Goal: Entertainment & Leisure: Consume media (video, audio)

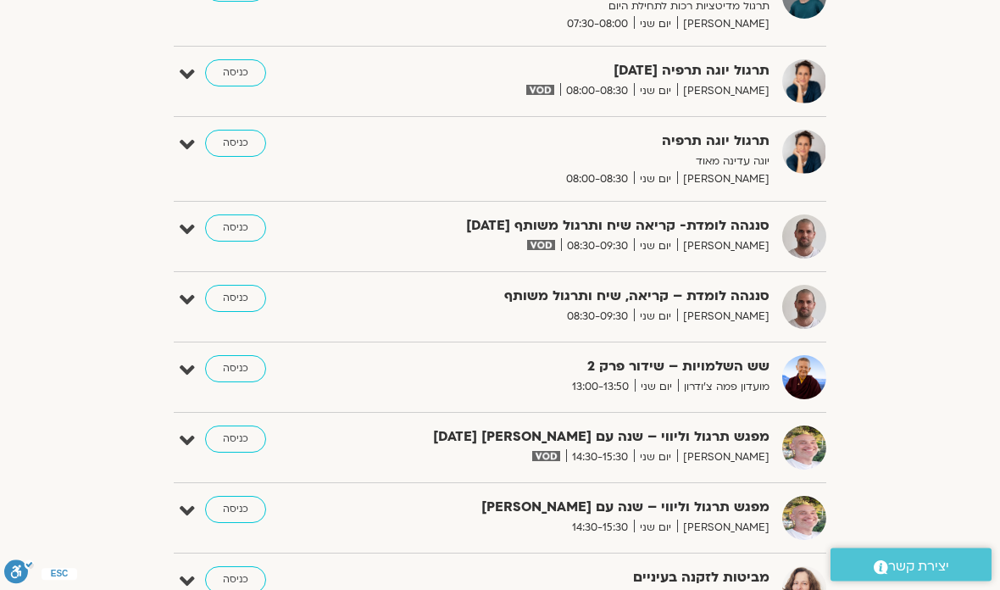
scroll to position [606, 0]
click at [228, 226] on link "כניסה" at bounding box center [235, 228] width 61 height 27
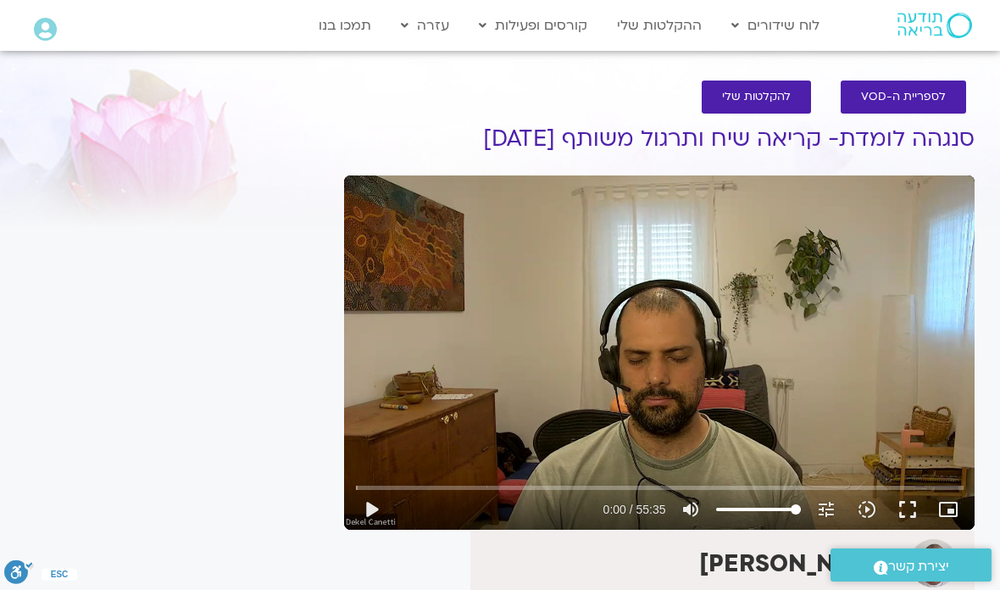
click at [376, 511] on button "play_arrow" at bounding box center [371, 509] width 41 height 41
click at [366, 517] on button "pause" at bounding box center [371, 509] width 41 height 41
type input "63.4069869489521"
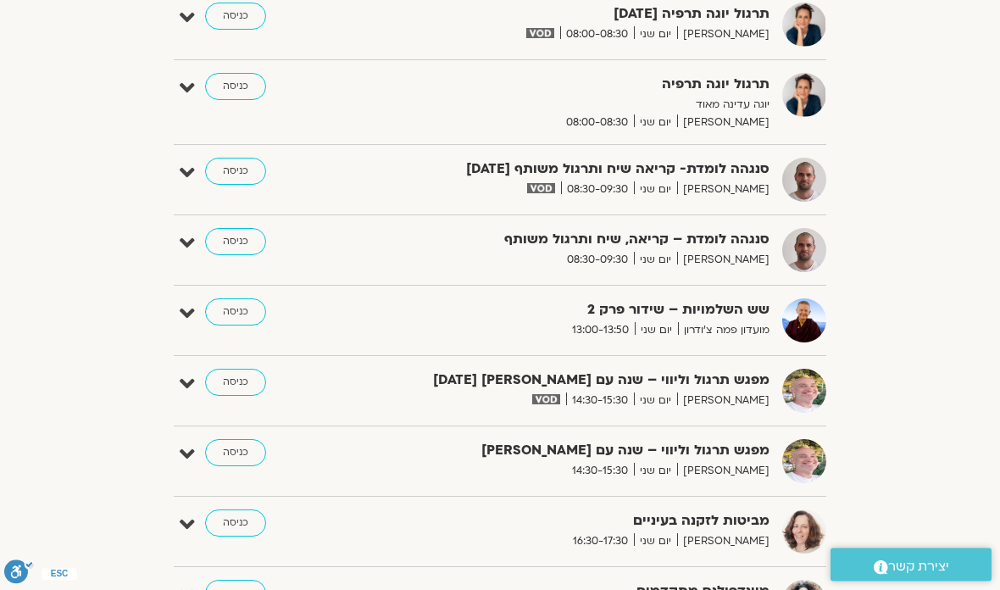
scroll to position [663, 0]
click at [227, 174] on link "כניסה" at bounding box center [235, 171] width 61 height 27
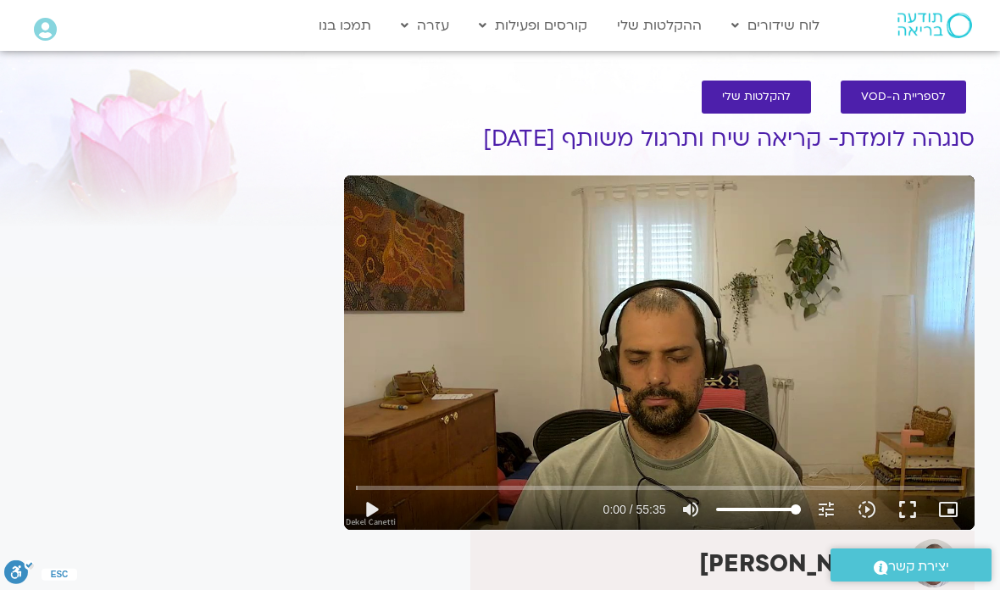
click at [365, 504] on button "play_arrow" at bounding box center [371, 509] width 41 height 41
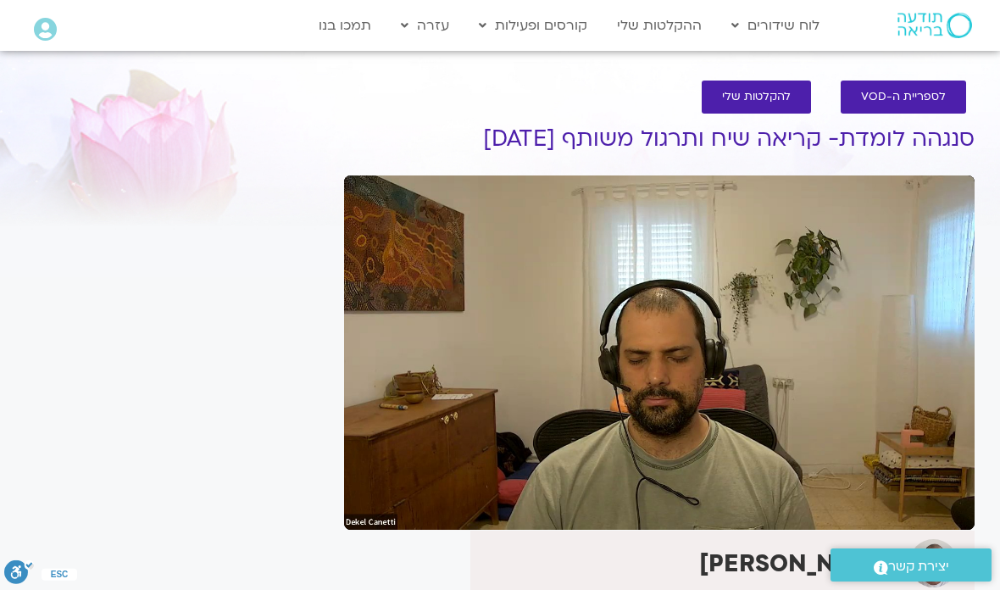
click at [289, 248] on div "It seems we can't find what you're looking for. It seems we can't find what you…" at bounding box center [176, 560] width 319 height 925
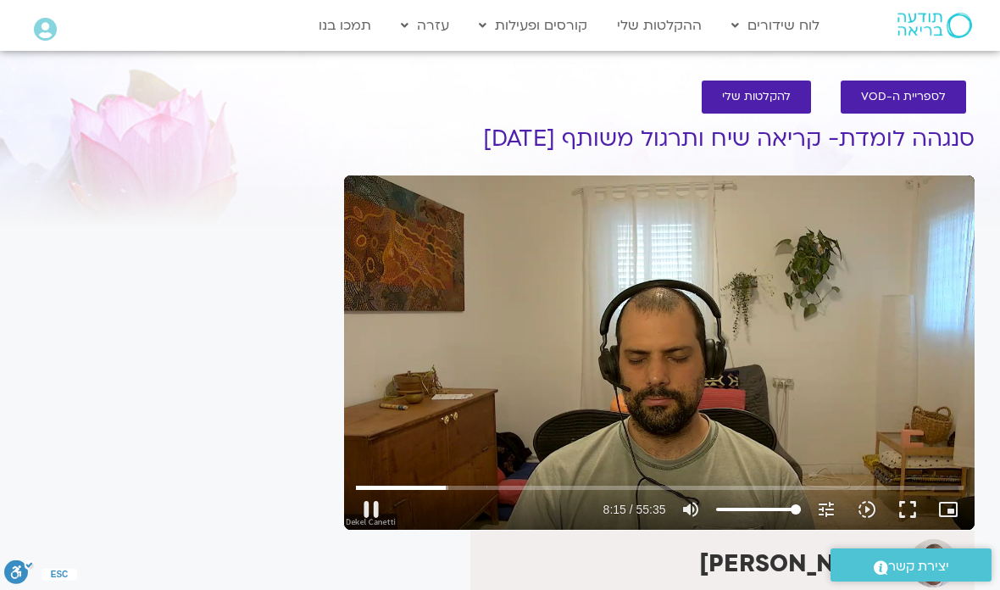
click at [375, 515] on button "pause" at bounding box center [371, 509] width 41 height 41
click at [236, 379] on div "It seems we can't find what you're looking for. It seems we can't find what you…" at bounding box center [176, 560] width 319 height 925
click at [375, 505] on button "play_arrow" at bounding box center [371, 509] width 41 height 41
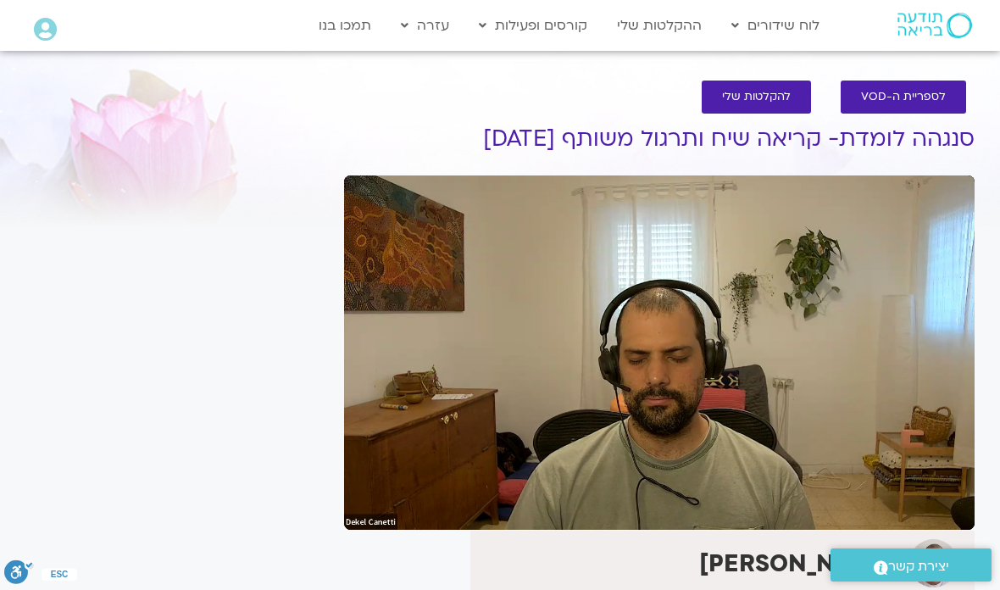
click at [3, 255] on section "לספריית ה-VOD להקלטות שלי סנגהה לומדת- קריאה שיח ותרגול משותף 29.9.25 דקל קנטי …" at bounding box center [500, 543] width 1000 height 959
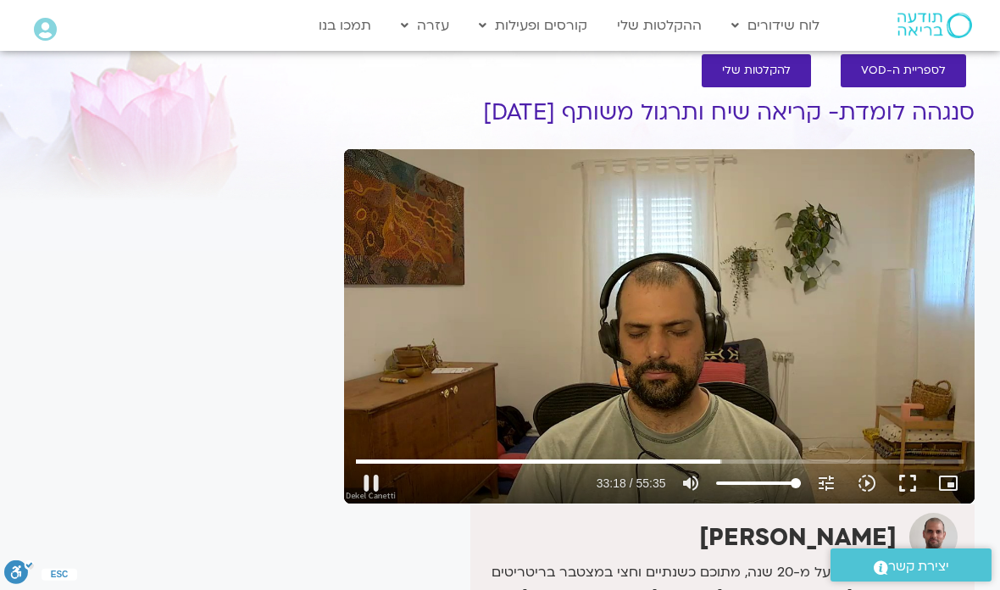
click at [378, 482] on button "pause" at bounding box center [371, 483] width 41 height 41
type input "1998.98773979833"
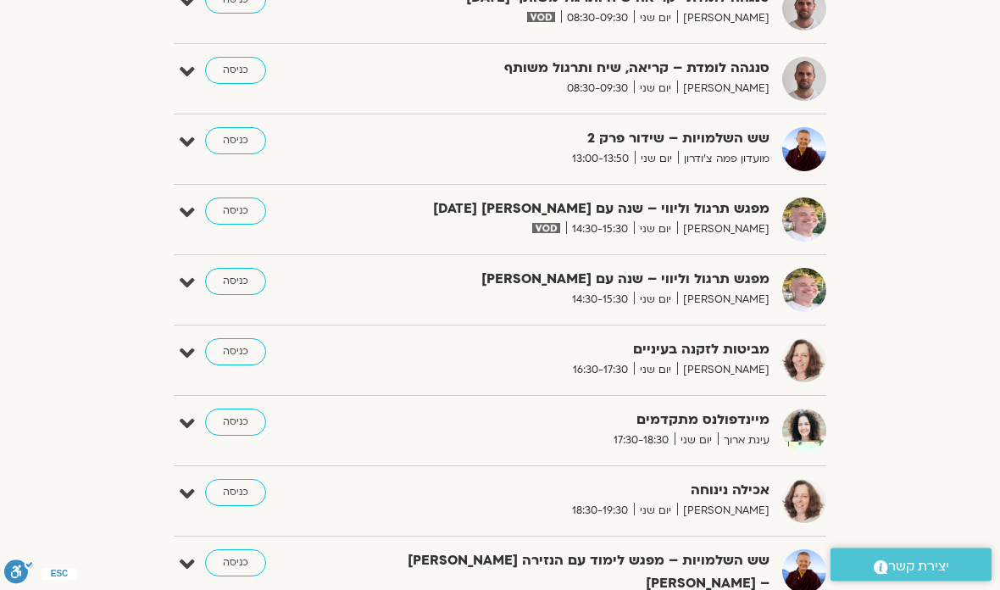
scroll to position [834, 0]
click at [222, 217] on link "כניסה" at bounding box center [235, 211] width 61 height 27
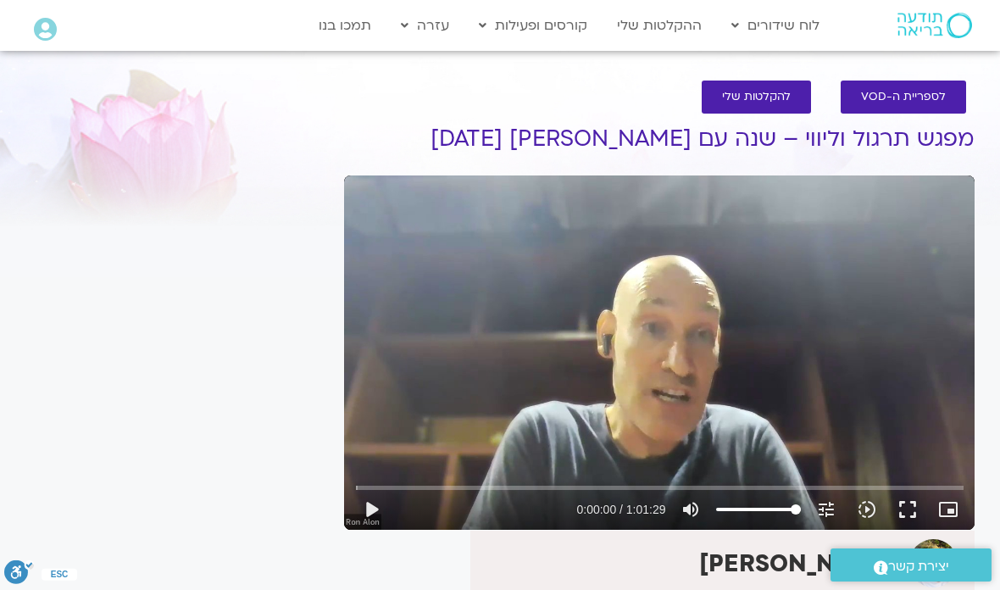
click at [364, 512] on button "play_arrow" at bounding box center [371, 509] width 41 height 41
type input "222.569971644976"
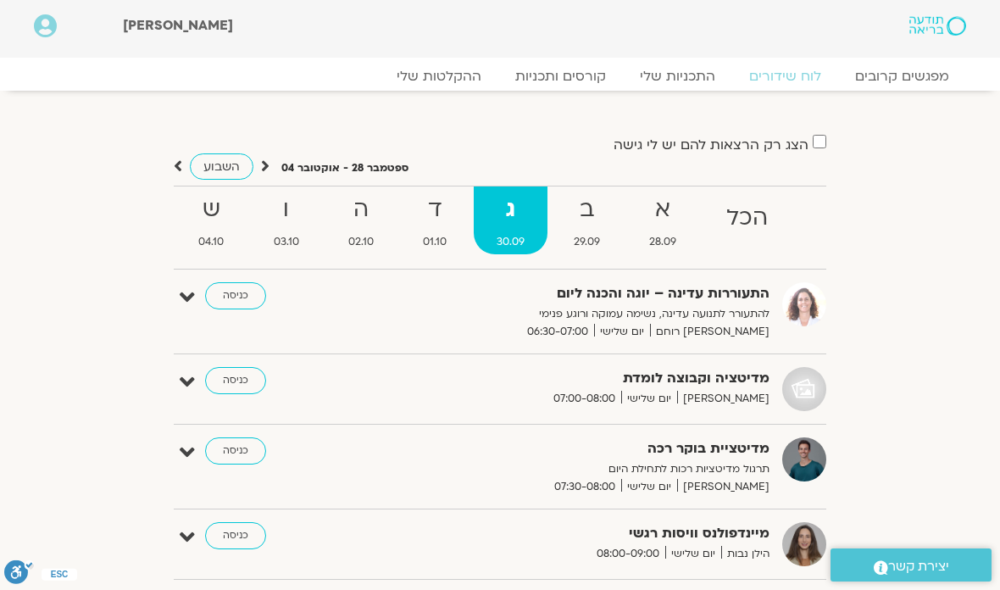
scroll to position [1, 0]
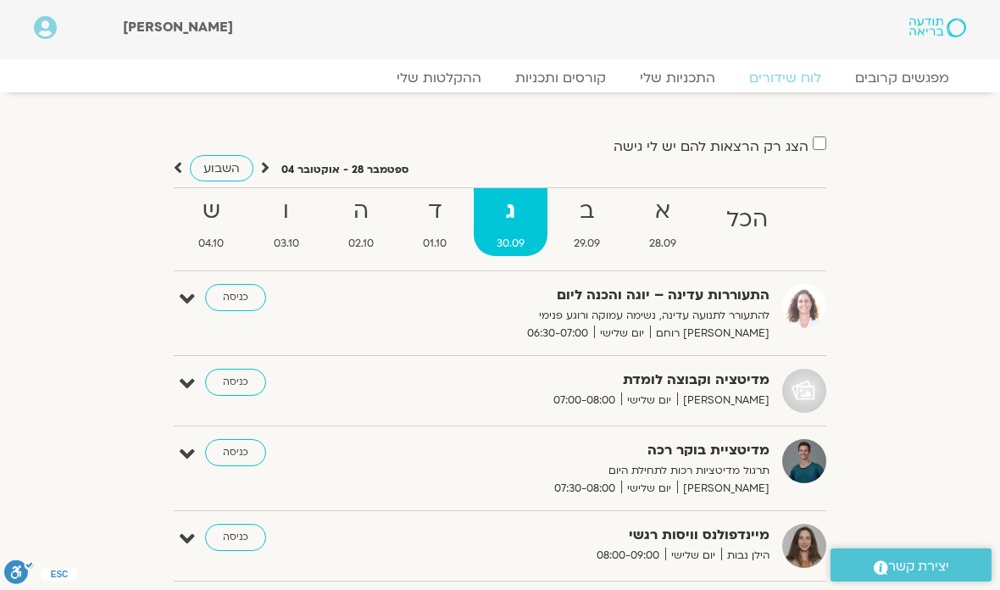
click at [593, 218] on strong "ב" at bounding box center [587, 211] width 72 height 38
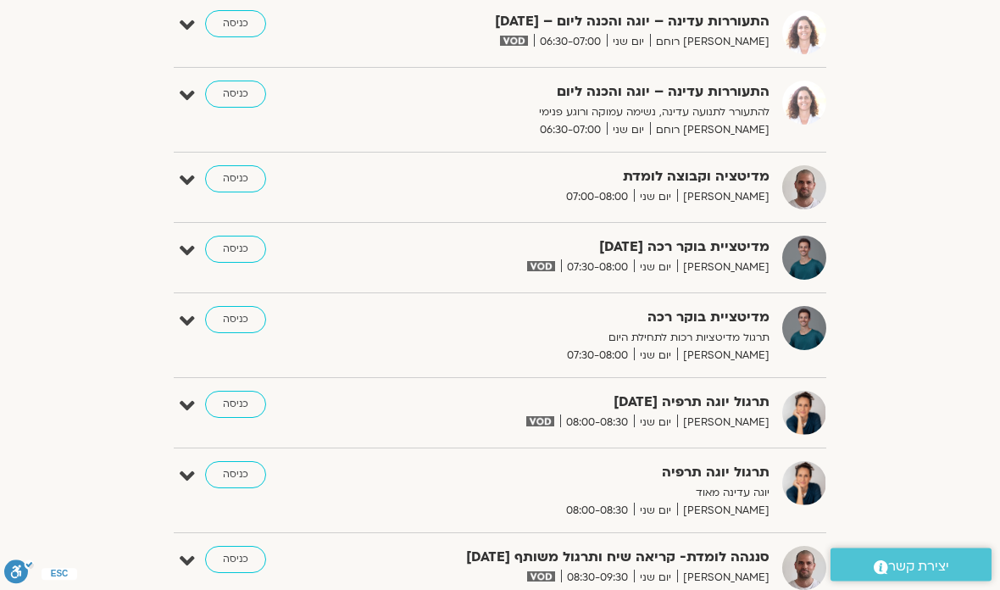
scroll to position [0, 0]
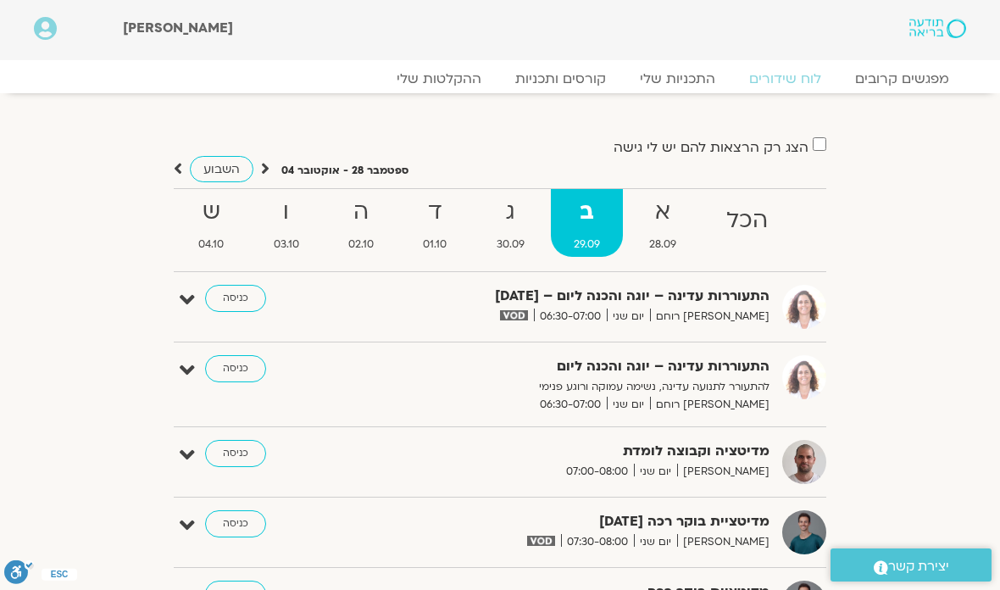
click at [666, 218] on strong "א" at bounding box center [663, 212] width 73 height 38
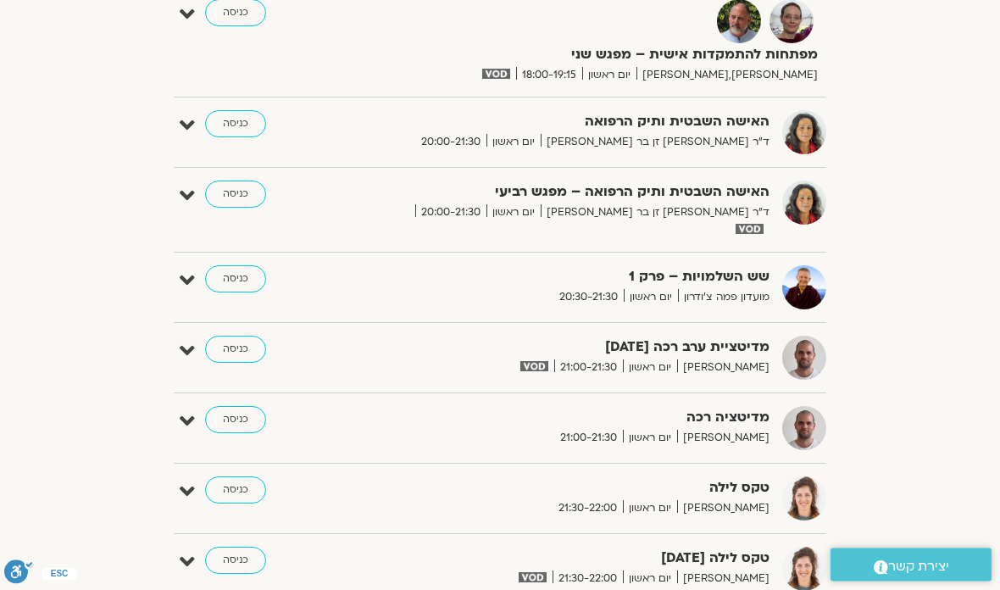
scroll to position [1496, 0]
click at [236, 342] on link "כניסה" at bounding box center [235, 349] width 61 height 27
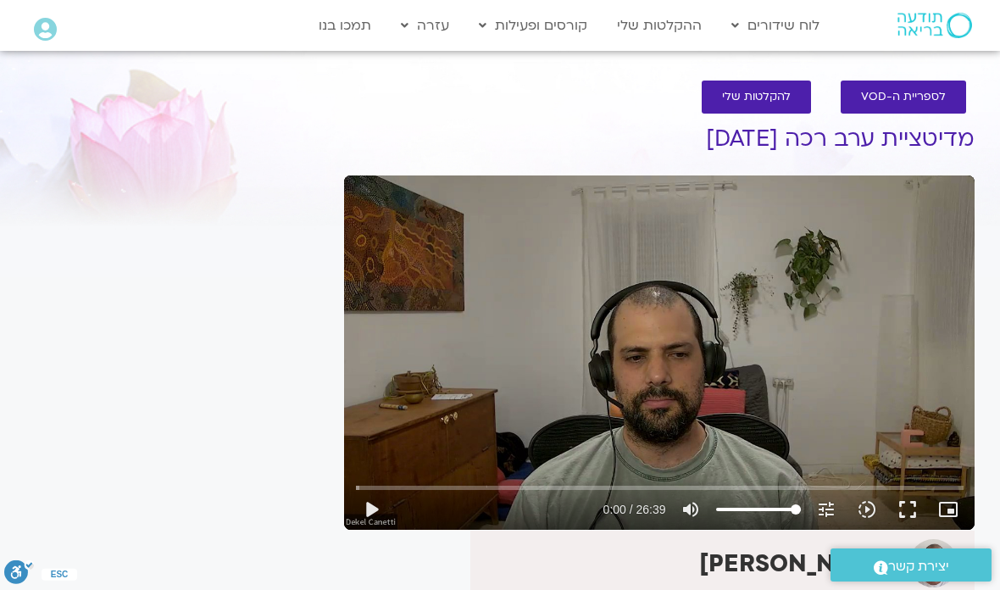
click at [377, 511] on button "play_arrow" at bounding box center [371, 509] width 41 height 41
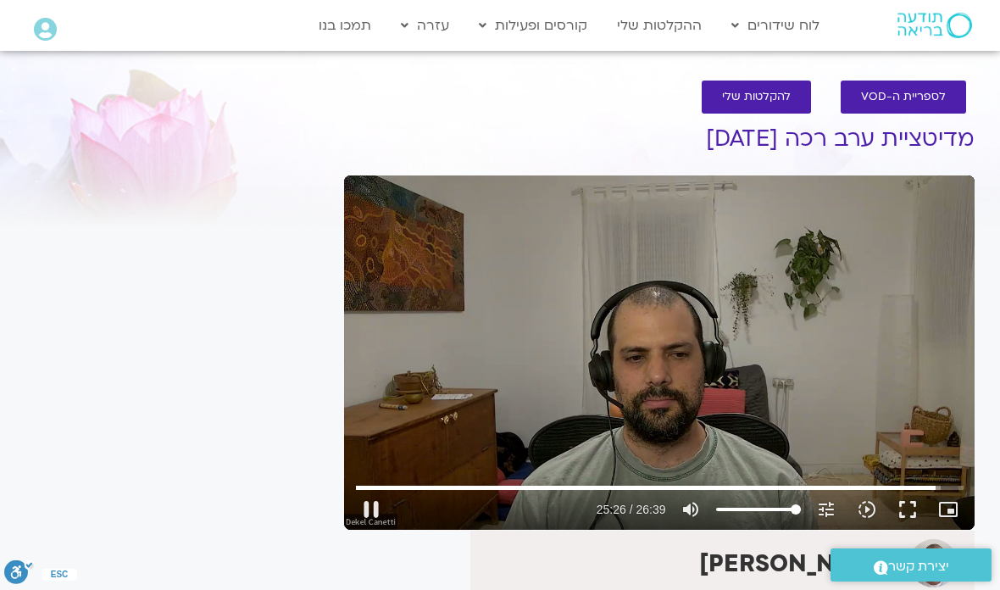
type input "1526.917288174"
click at [365, 512] on button "pause" at bounding box center [371, 509] width 41 height 41
